Goal: Navigation & Orientation: Find specific page/section

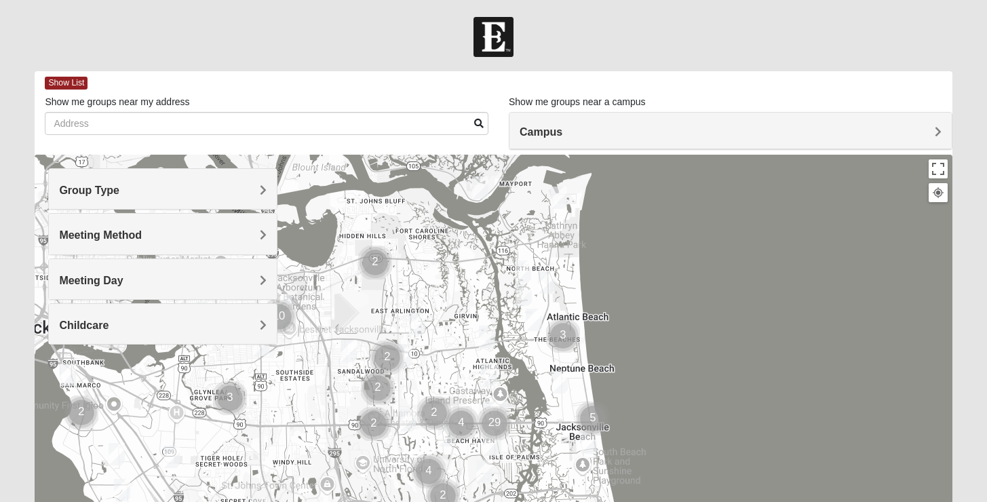
click at [114, 195] on span "Group Type" at bounding box center [89, 191] width 60 height 12
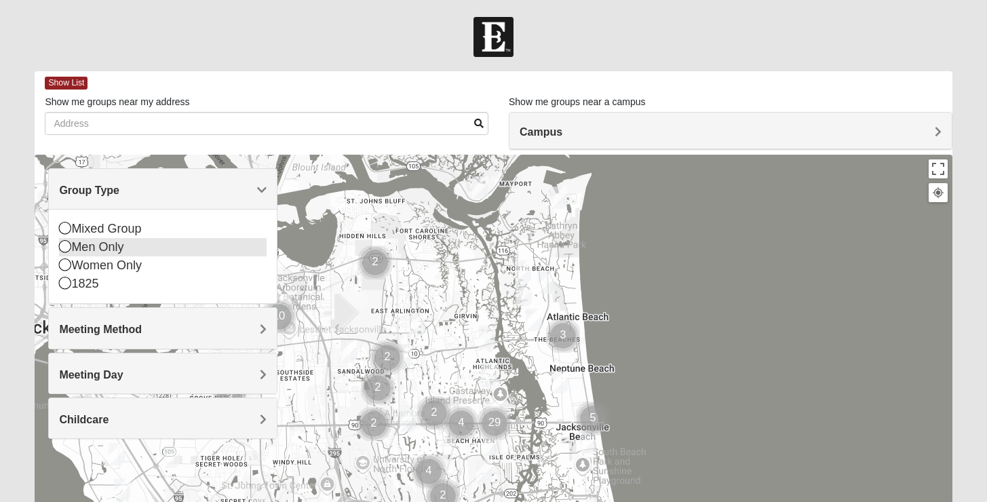
drag, startPoint x: 111, startPoint y: 250, endPoint x: 201, endPoint y: 249, distance: 90.3
click at [111, 250] on div "Men Only" at bounding box center [163, 247] width 208 height 18
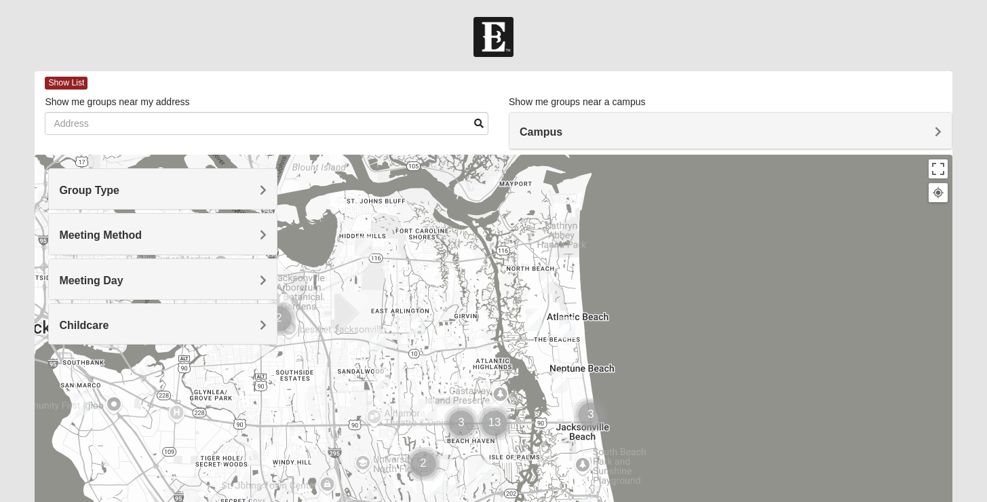
click at [614, 118] on div "Campus" at bounding box center [731, 131] width 442 height 37
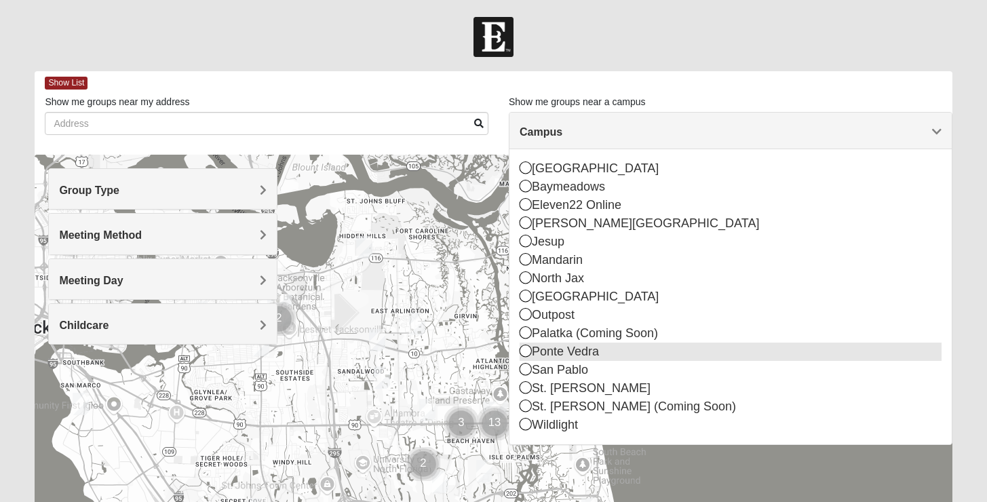
click at [628, 350] on div "Ponte Vedra" at bounding box center [731, 352] width 422 height 18
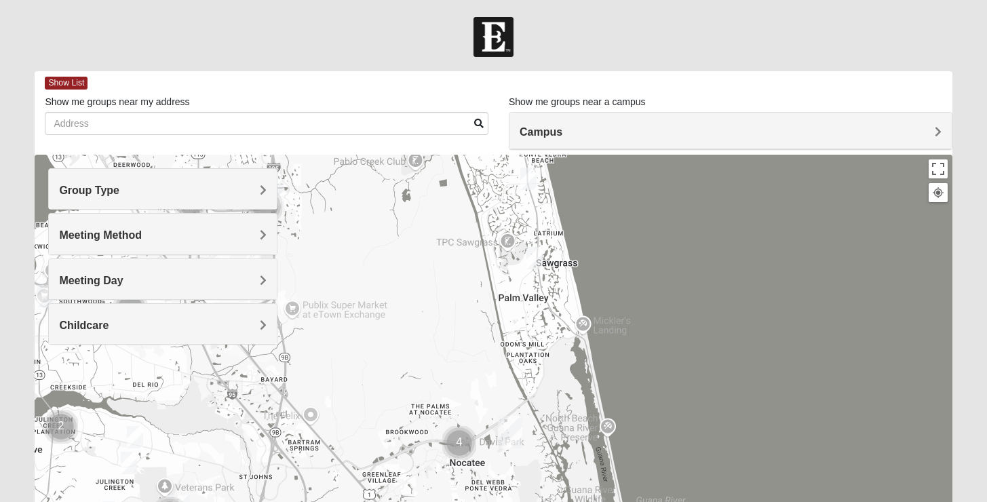
drag, startPoint x: 547, startPoint y: 408, endPoint x: 573, endPoint y: 430, distance: 34.2
click at [573, 430] on div at bounding box center [493, 426] width 917 height 543
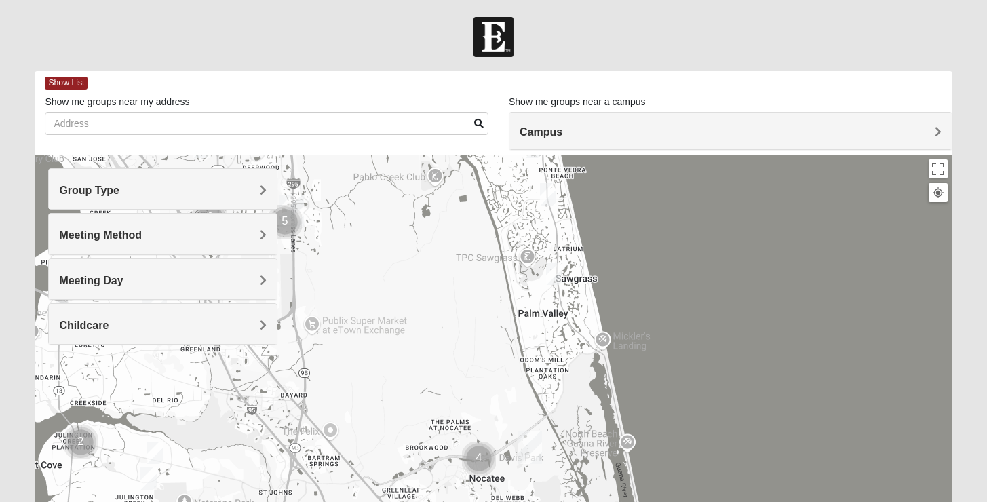
click at [555, 281] on img "Mens Sopchak 32082" at bounding box center [554, 274] width 16 height 22
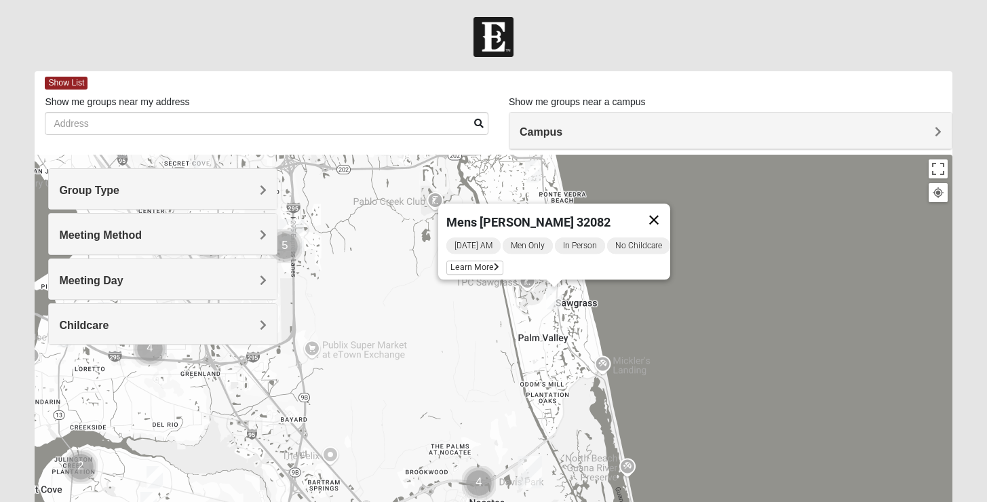
click at [669, 215] on button "Close" at bounding box center [654, 220] width 33 height 33
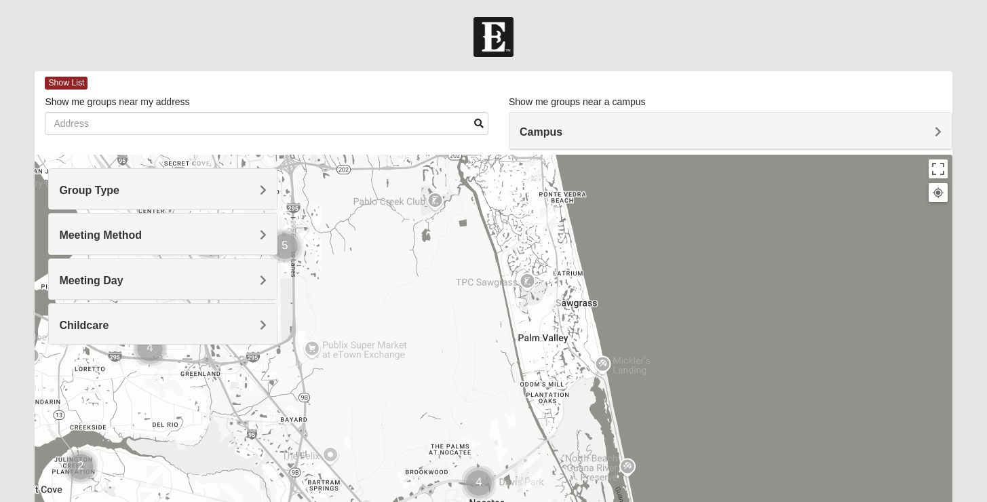
click at [548, 221] on img "Mens Conway 32082" at bounding box center [548, 219] width 16 height 22
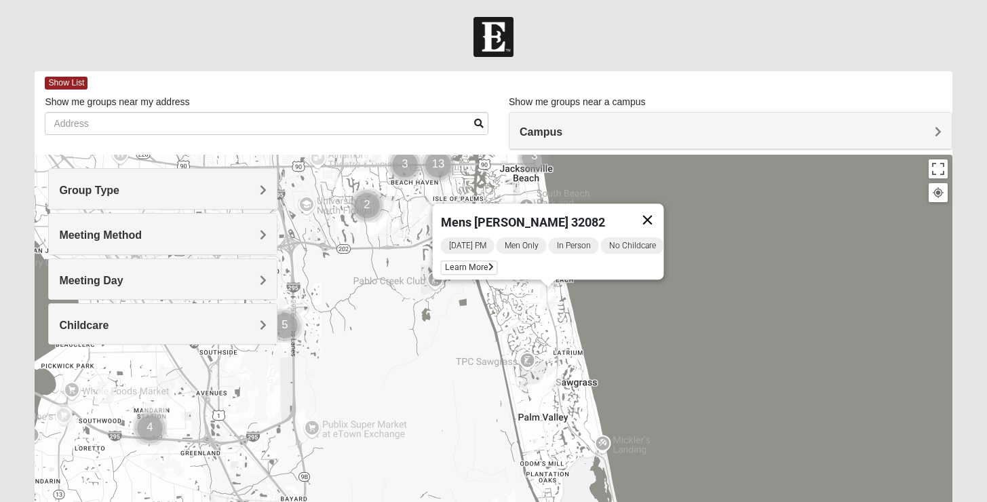
click at [664, 204] on button "Close" at bounding box center [647, 220] width 33 height 33
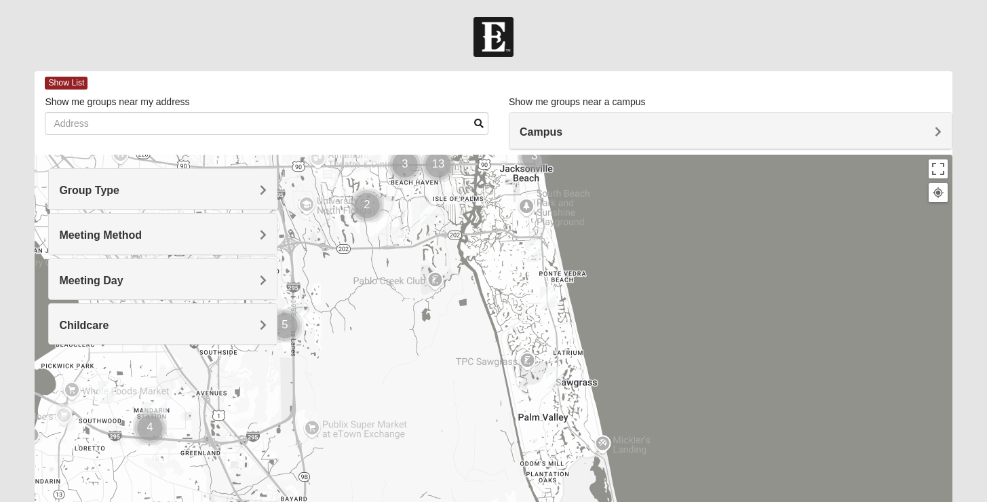
click at [537, 243] on img "Mens Crescimanno 32082" at bounding box center [533, 251] width 16 height 22
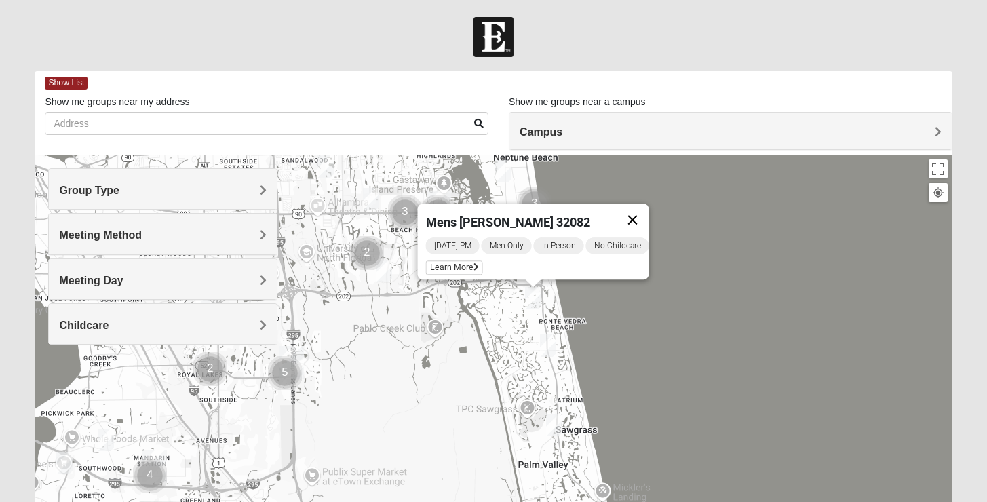
click at [639, 216] on button "Close" at bounding box center [632, 220] width 33 height 33
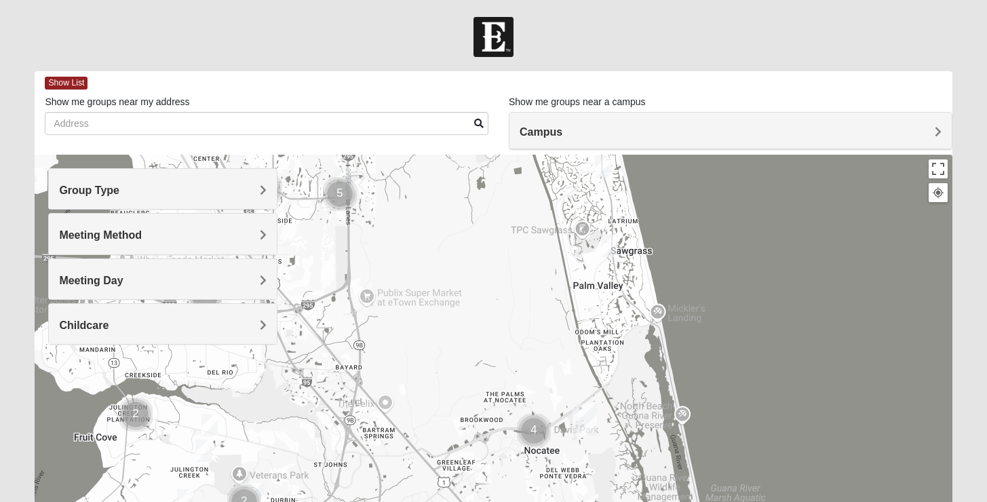
drag, startPoint x: 513, startPoint y: 402, endPoint x: 570, endPoint y: 212, distance: 197.7
click at [570, 212] on div at bounding box center [493, 426] width 917 height 543
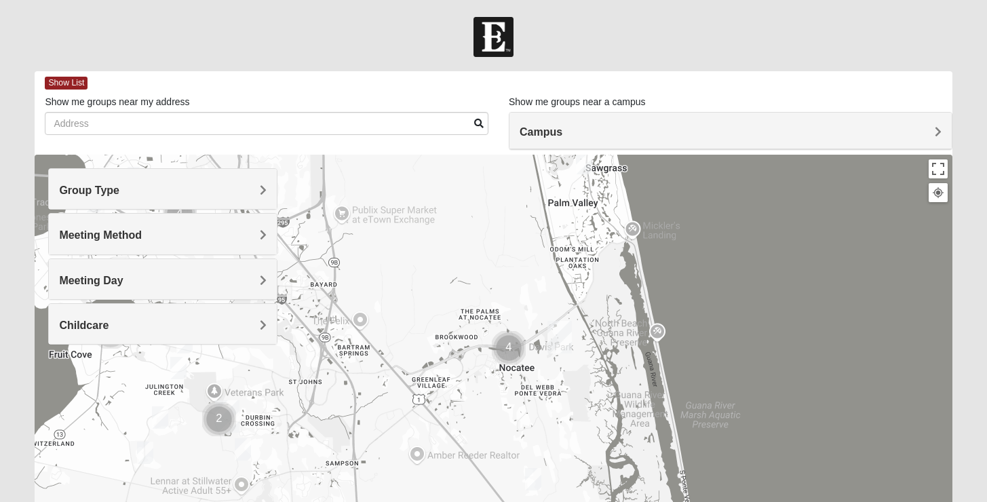
drag, startPoint x: 540, startPoint y: 348, endPoint x: 510, endPoint y: 276, distance: 78.8
click at [510, 276] on div at bounding box center [493, 426] width 917 height 543
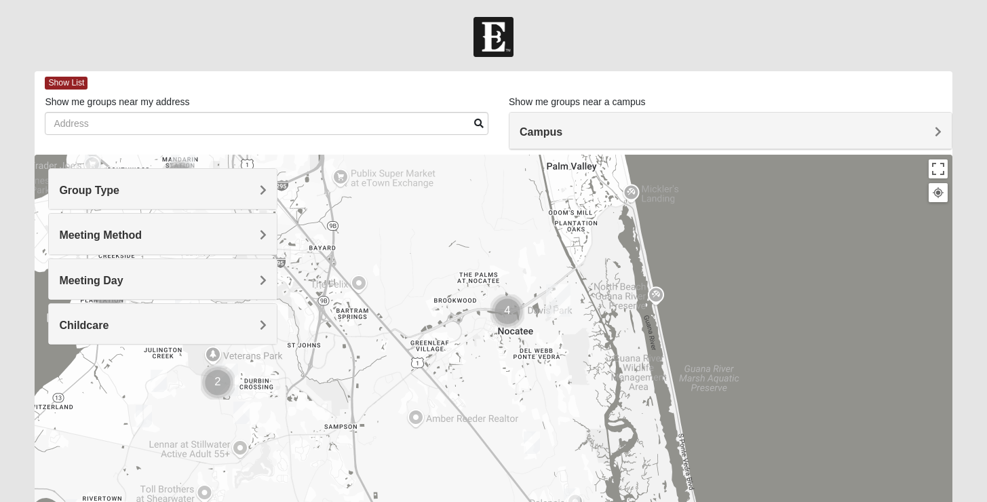
drag, startPoint x: 561, startPoint y: 451, endPoint x: 544, endPoint y: 357, distance: 95.2
click at [544, 358] on div at bounding box center [493, 426] width 917 height 543
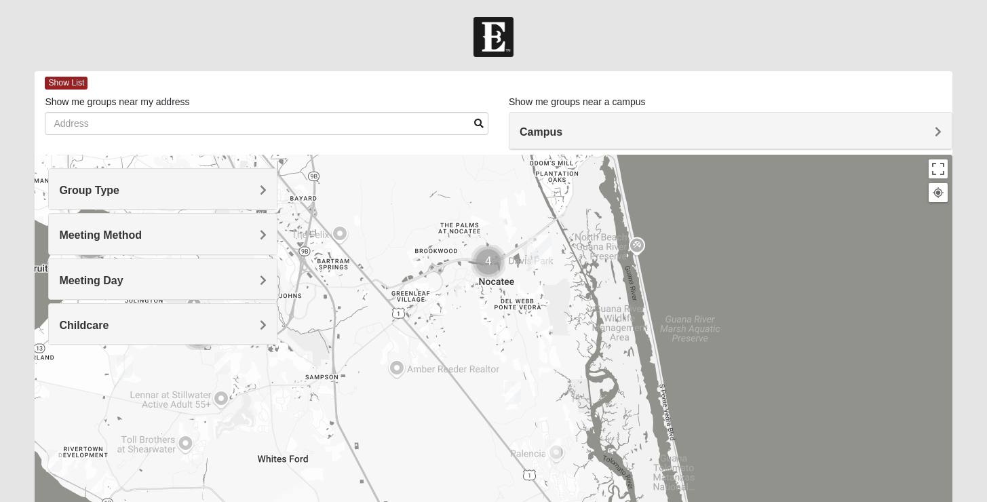
click at [520, 387] on img "Mens Mountford 32081" at bounding box center [513, 393] width 16 height 22
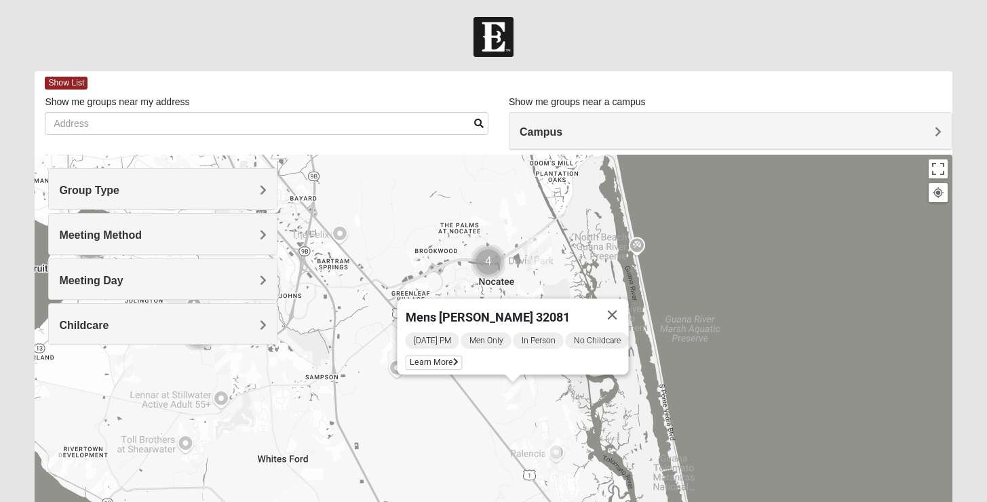
click at [556, 453] on img "Mens Holtz 32095" at bounding box center [553, 450] width 16 height 22
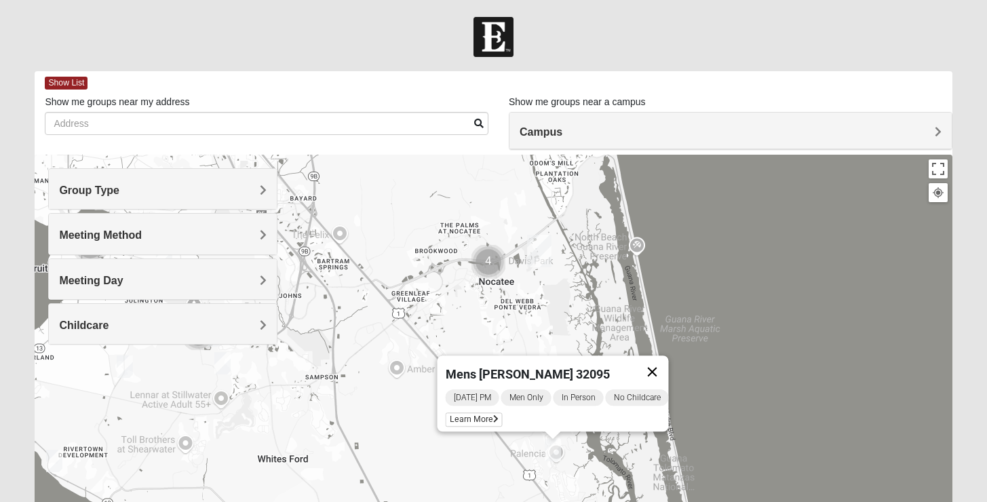
click at [660, 368] on button "Close" at bounding box center [652, 372] width 33 height 33
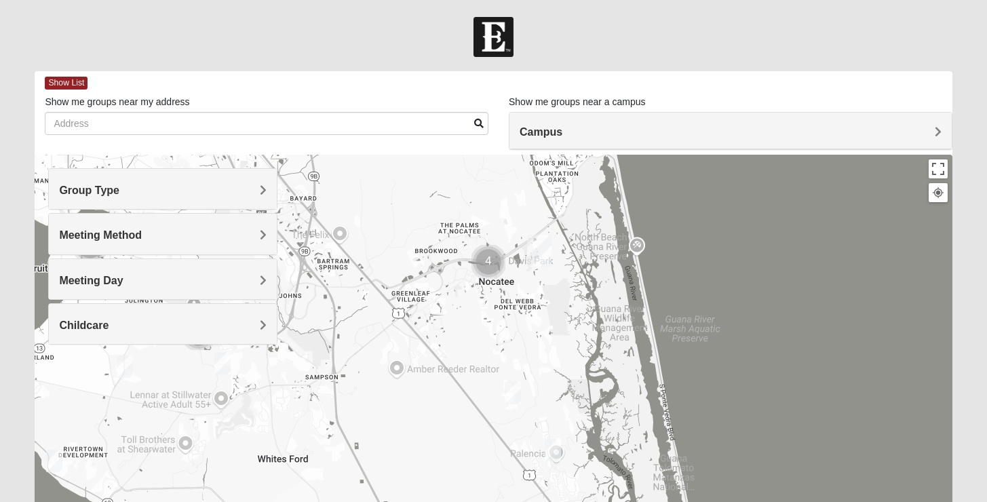
click at [495, 245] on img "Cluster of 4 groups" at bounding box center [489, 262] width 34 height 34
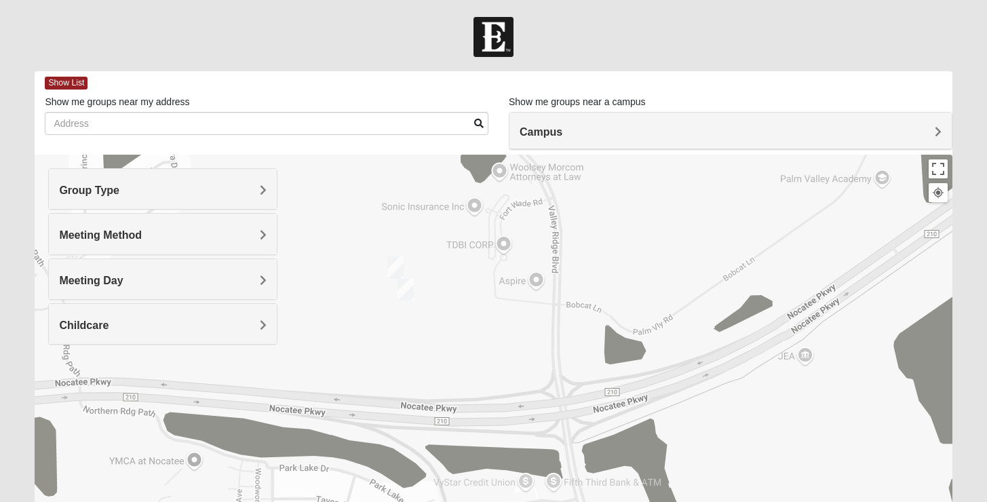
click at [395, 269] on img "Mens Damrow/Walsh 32082" at bounding box center [395, 268] width 16 height 22
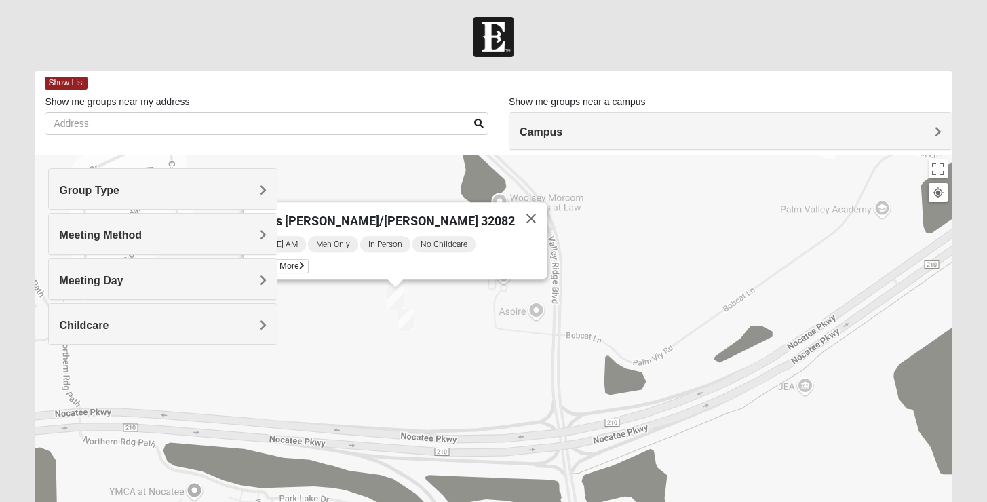
click at [406, 315] on img "Mens Greer/Mayers 32081" at bounding box center [406, 320] width 16 height 22
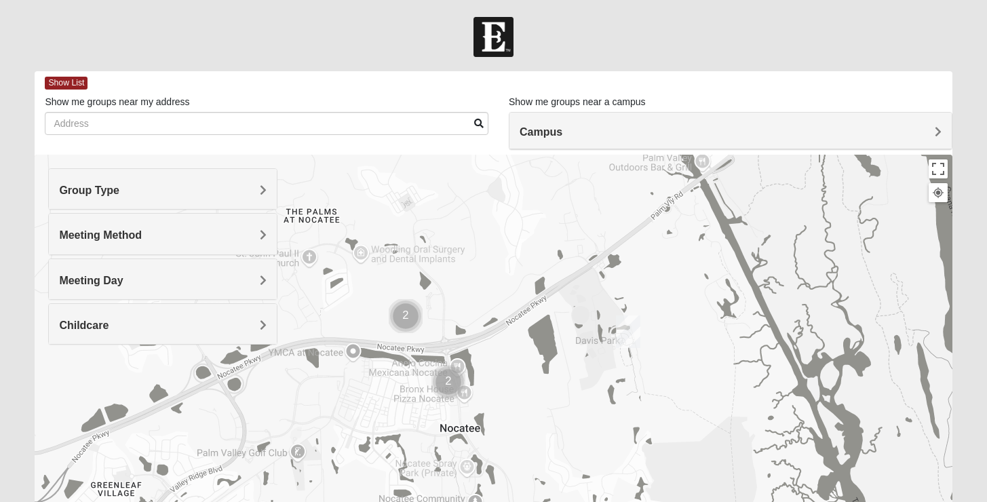
click at [449, 380] on img "Cluster of 2 groups" at bounding box center [449, 382] width 34 height 34
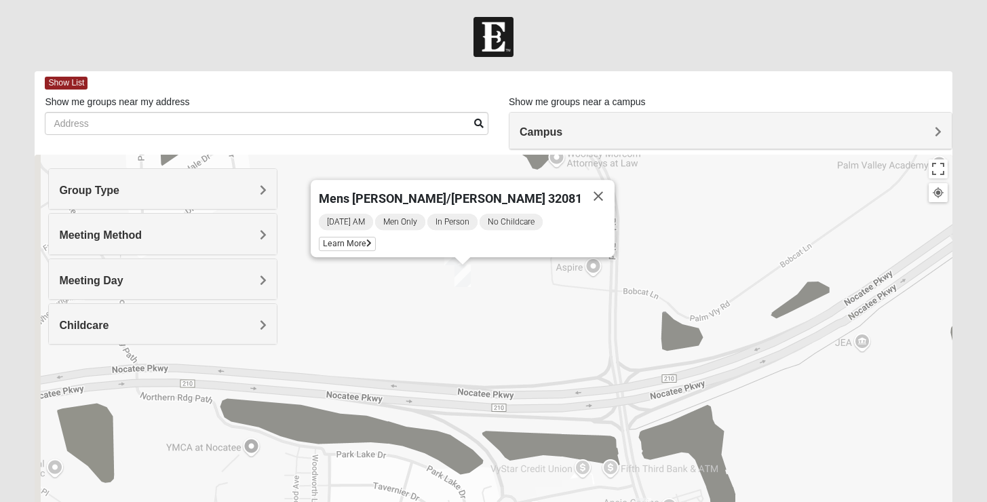
drag, startPoint x: 561, startPoint y: 364, endPoint x: 588, endPoint y: 186, distance: 179.9
click at [588, 186] on div "To navigate, press the arrow keys. Mens [PERSON_NAME]/[PERSON_NAME] 32081 [DATE…" at bounding box center [493, 426] width 917 height 543
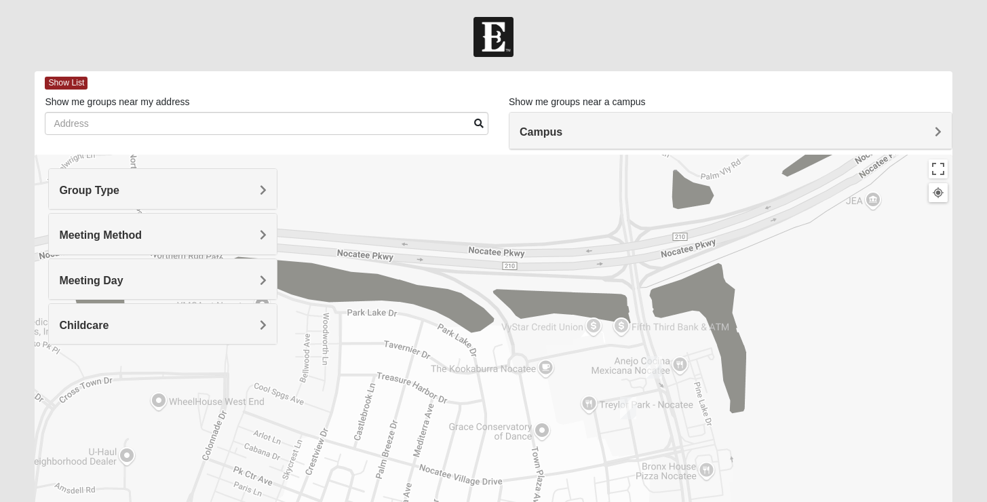
click at [656, 371] on img "Mens Swindell/Rowe 32081" at bounding box center [654, 367] width 16 height 22
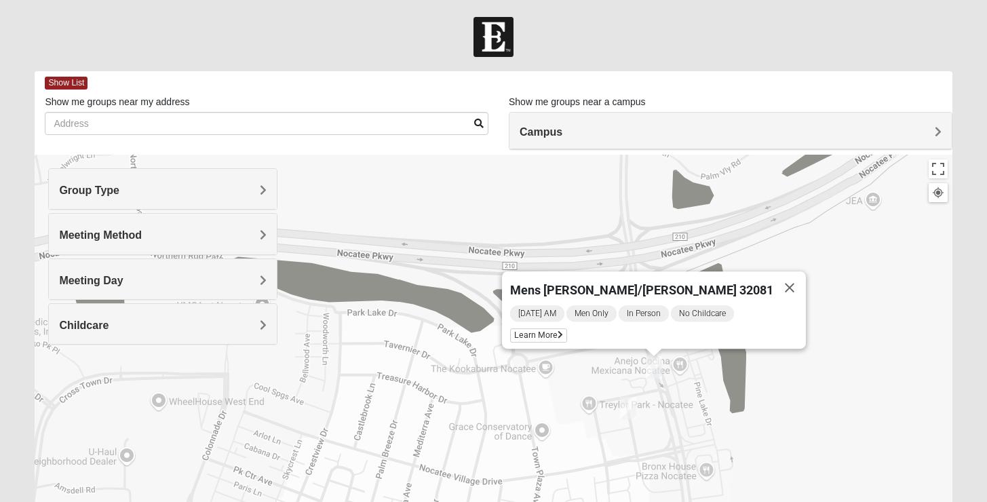
click at [630, 404] on img "Mens Noel 32081" at bounding box center [628, 408] width 16 height 22
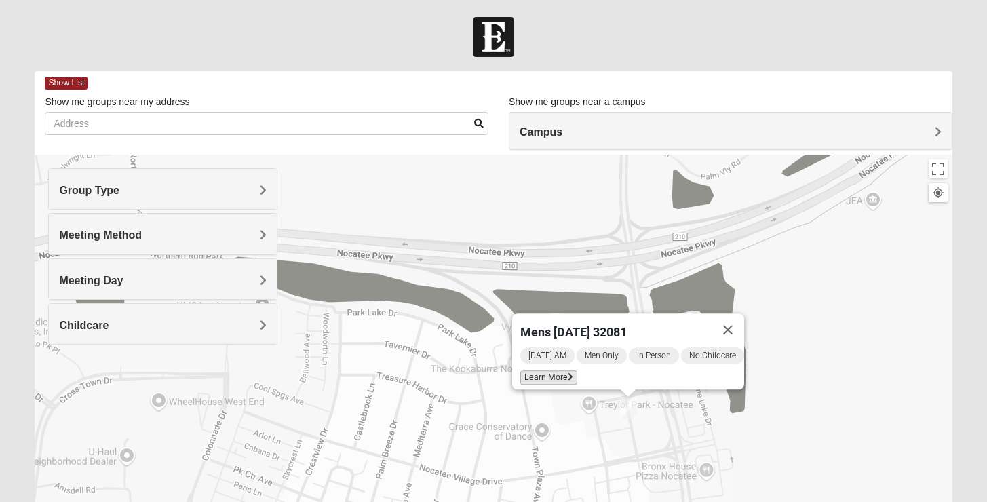
click at [546, 371] on span "Learn More" at bounding box center [549, 378] width 57 height 14
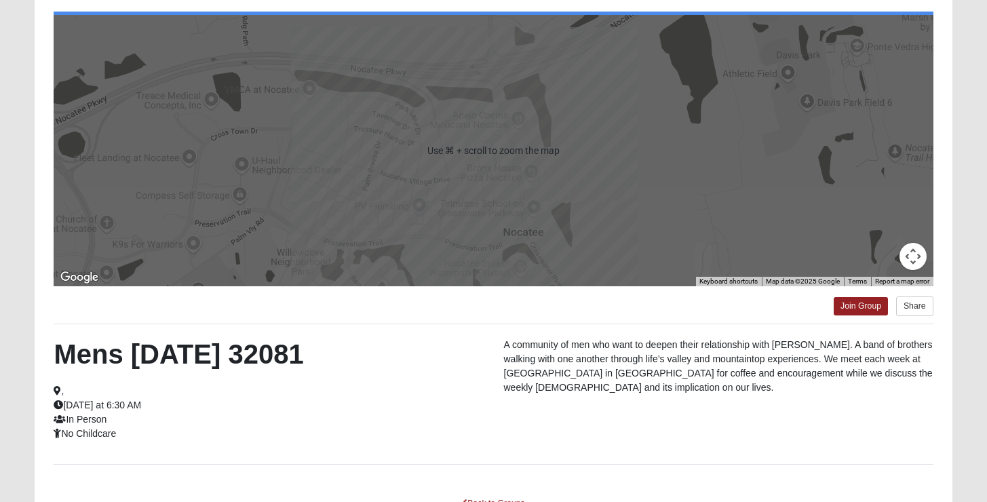
scroll to position [174, 0]
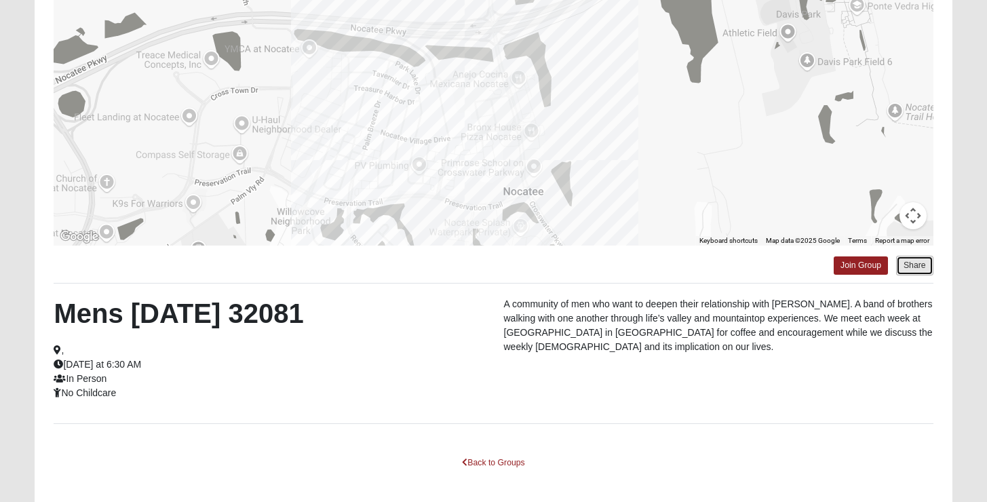
click at [910, 265] on button "Share" at bounding box center [914, 266] width 37 height 20
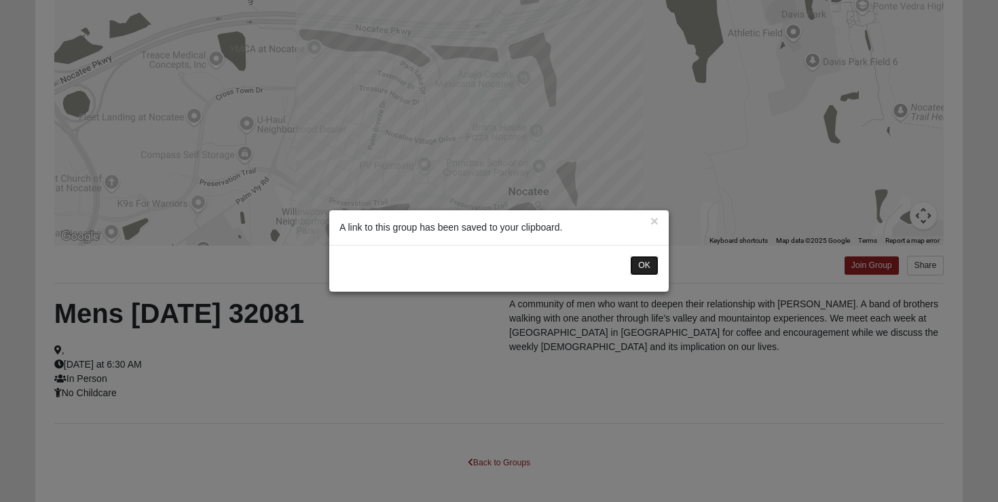
click at [642, 267] on button "OK" at bounding box center [644, 266] width 29 height 20
